Goal: Find specific page/section: Find specific page/section

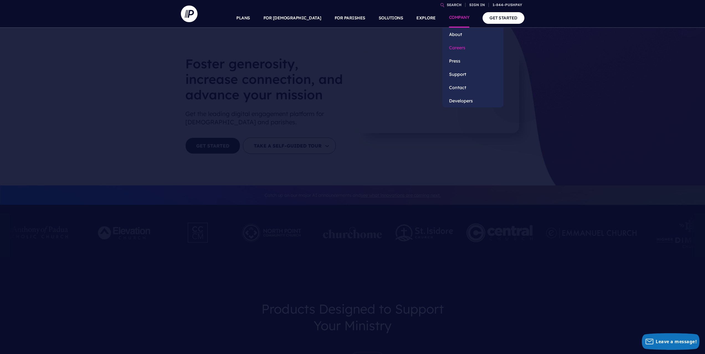
click at [466, 48] on link "Careers" at bounding box center [473, 47] width 61 height 13
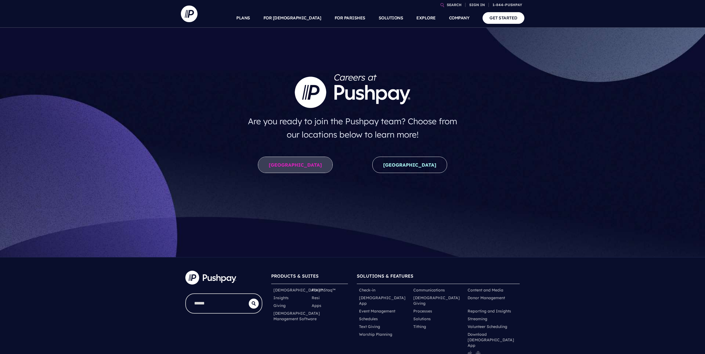
click at [306, 171] on link "United States" at bounding box center [295, 165] width 75 height 16
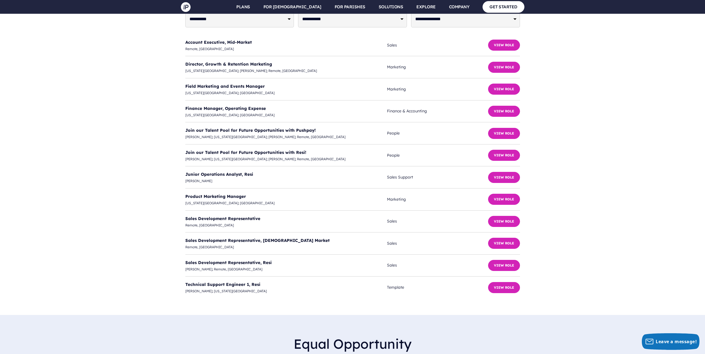
scroll to position [1318, 0]
